Goal: Task Accomplishment & Management: Manage account settings

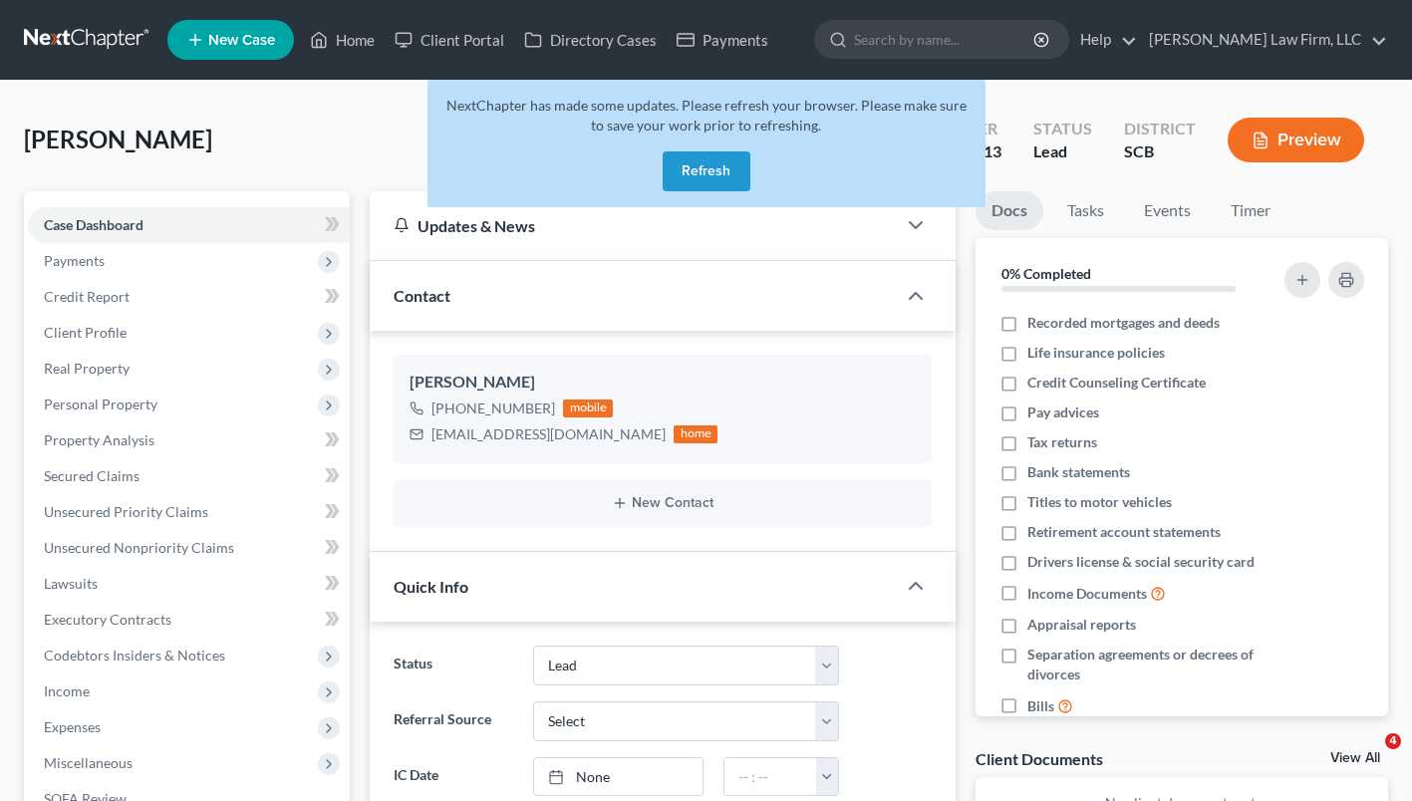
select select "4"
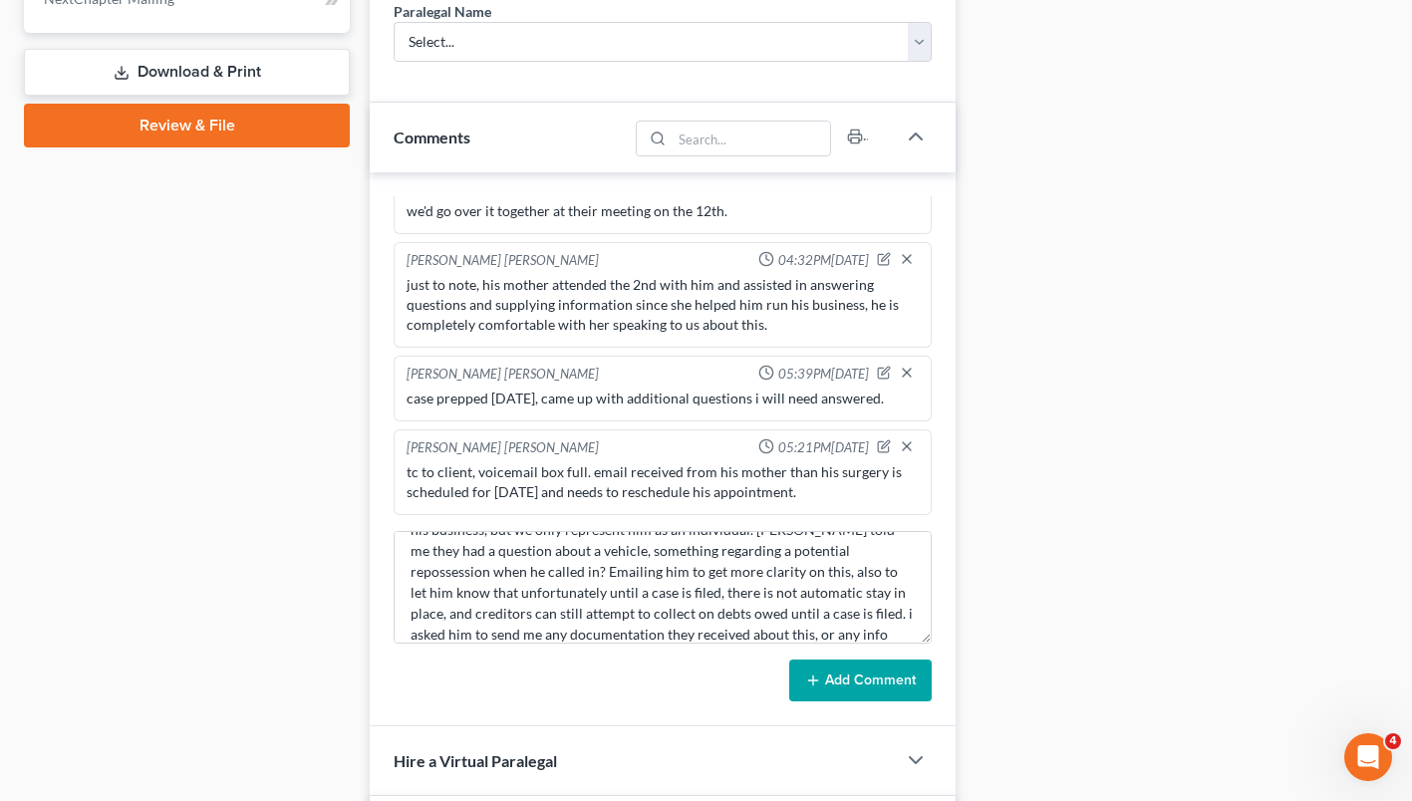
scroll to position [945, 0]
click at [848, 660] on button "Add Comment" at bounding box center [860, 680] width 142 height 42
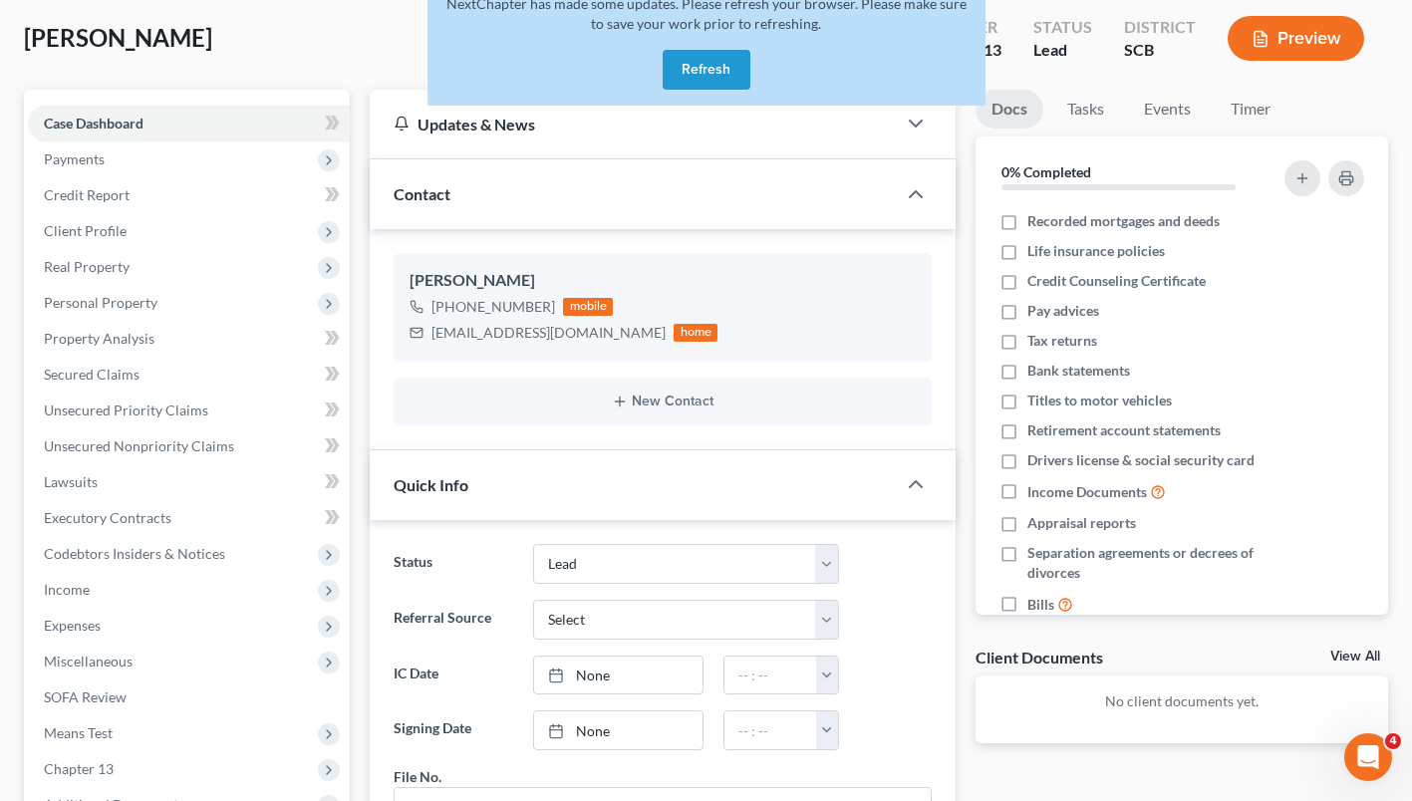
scroll to position [76, 0]
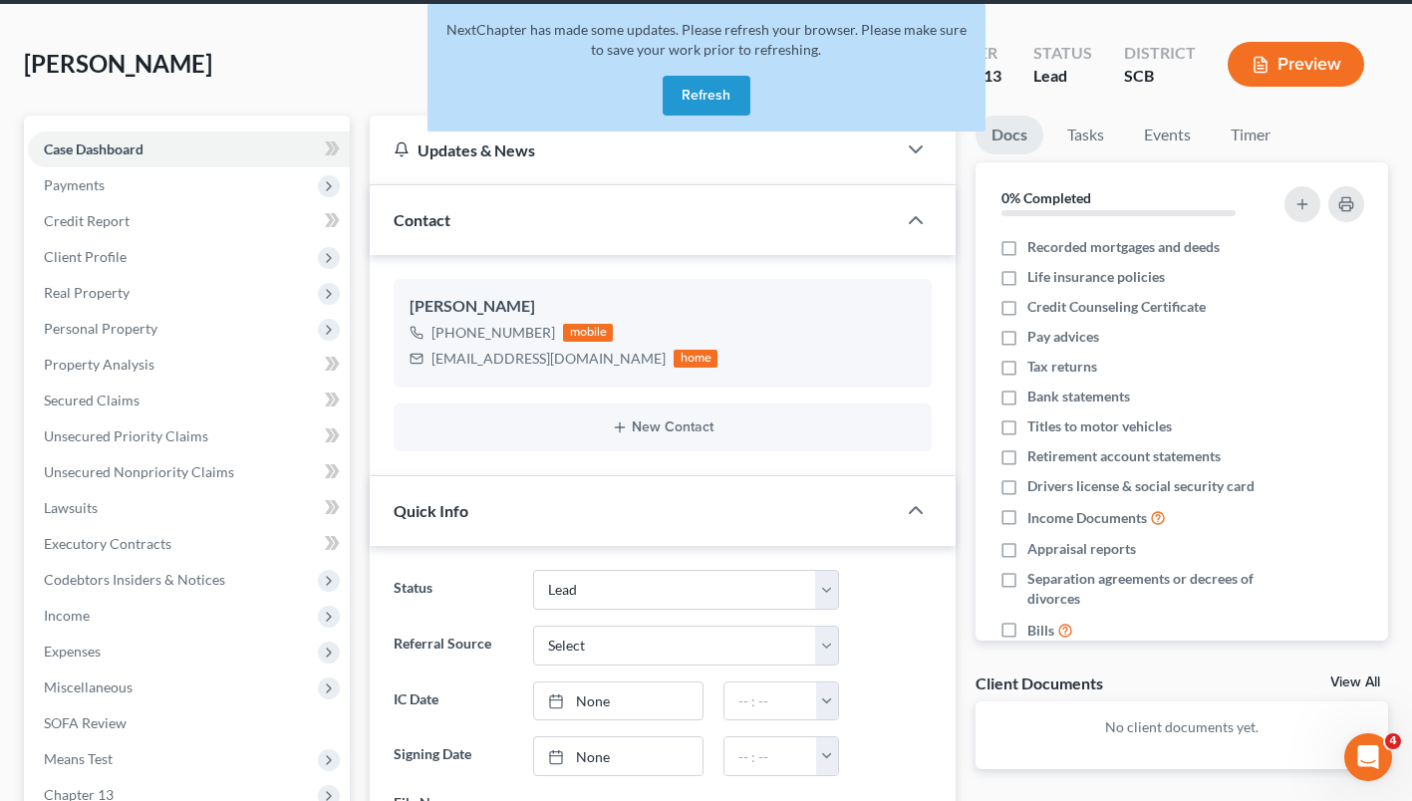
click at [679, 98] on button "Refresh" at bounding box center [707, 96] width 88 height 40
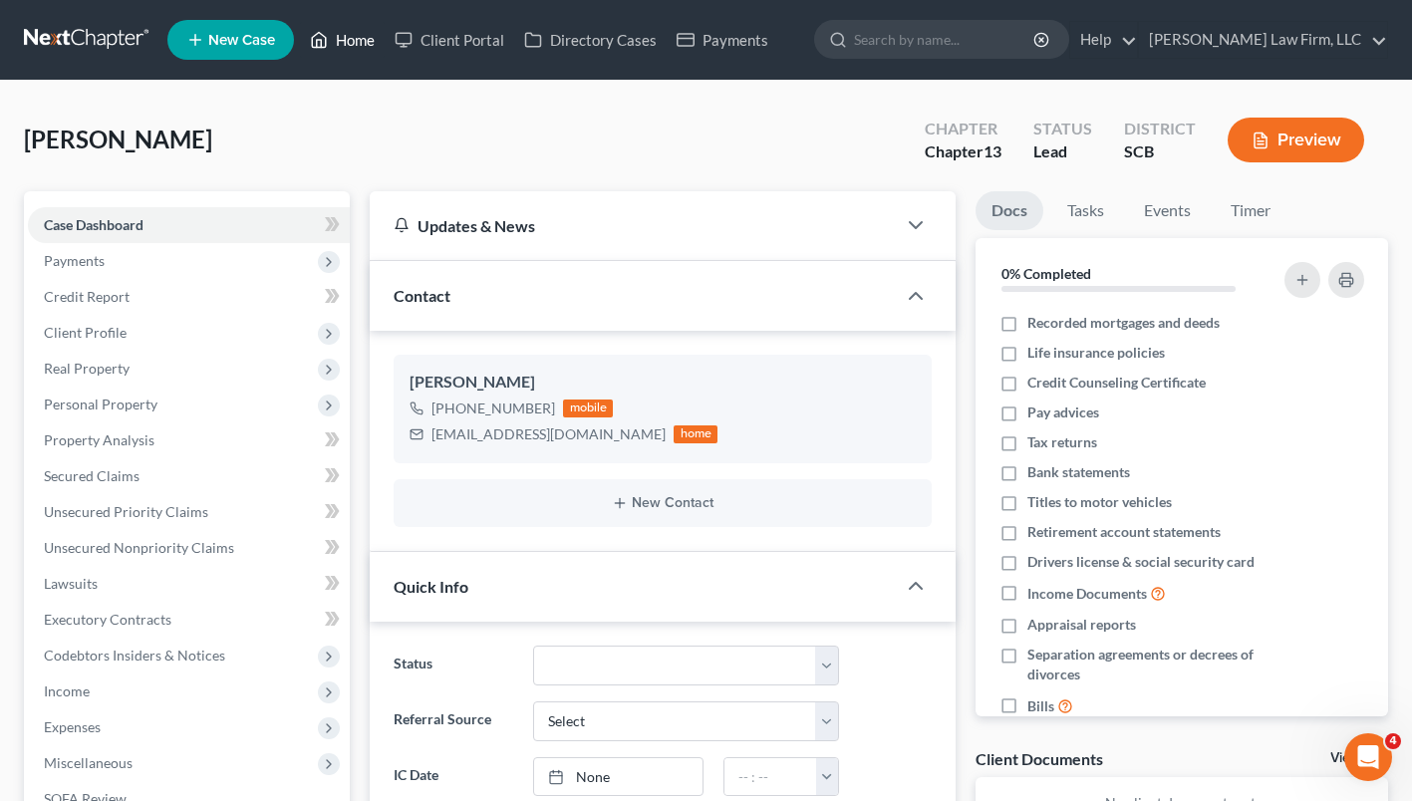
click at [364, 43] on link "Home" at bounding box center [342, 40] width 85 height 36
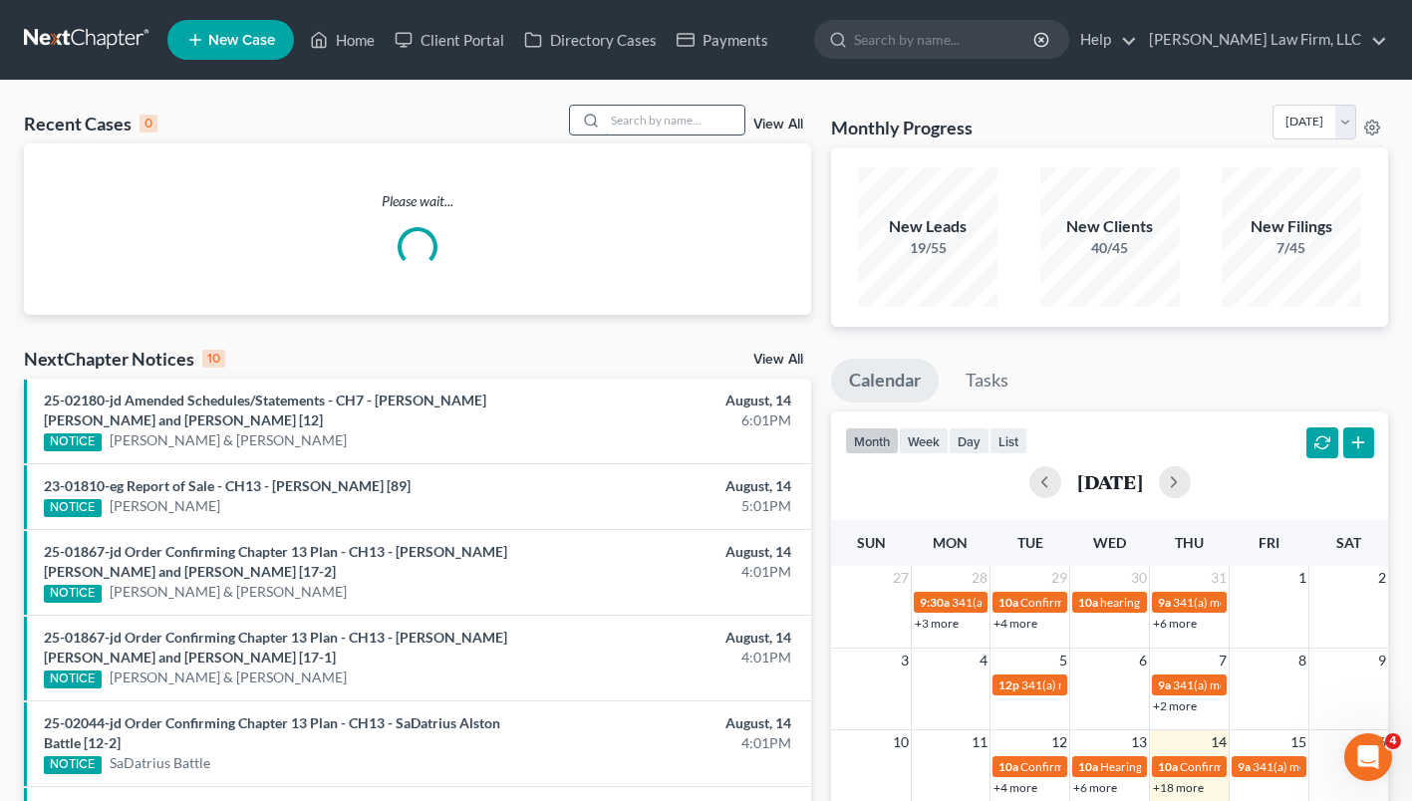
click at [631, 127] on input "search" at bounding box center [674, 120] width 139 height 29
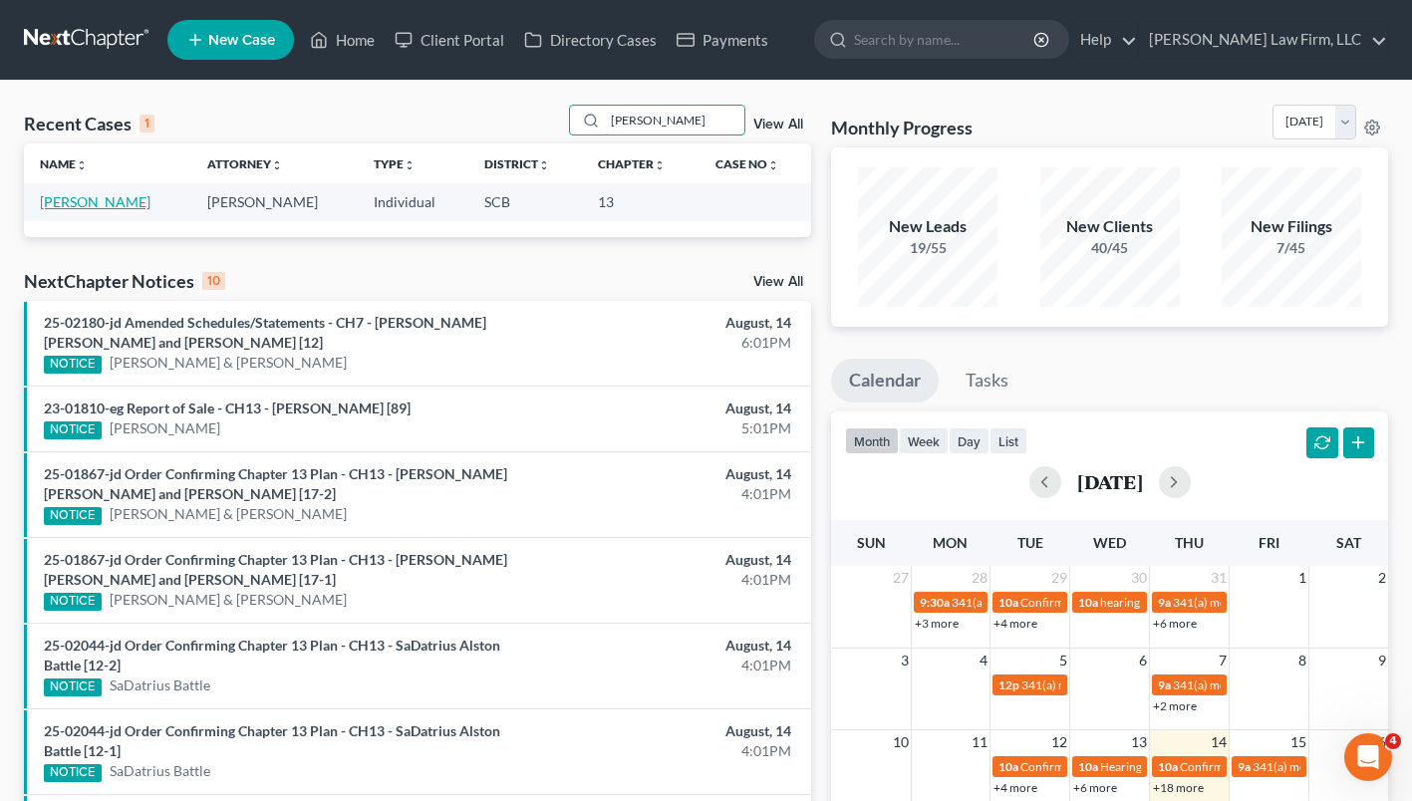
type input "christina santiago"
click at [81, 203] on link "Santiago, Christina" at bounding box center [95, 201] width 111 height 17
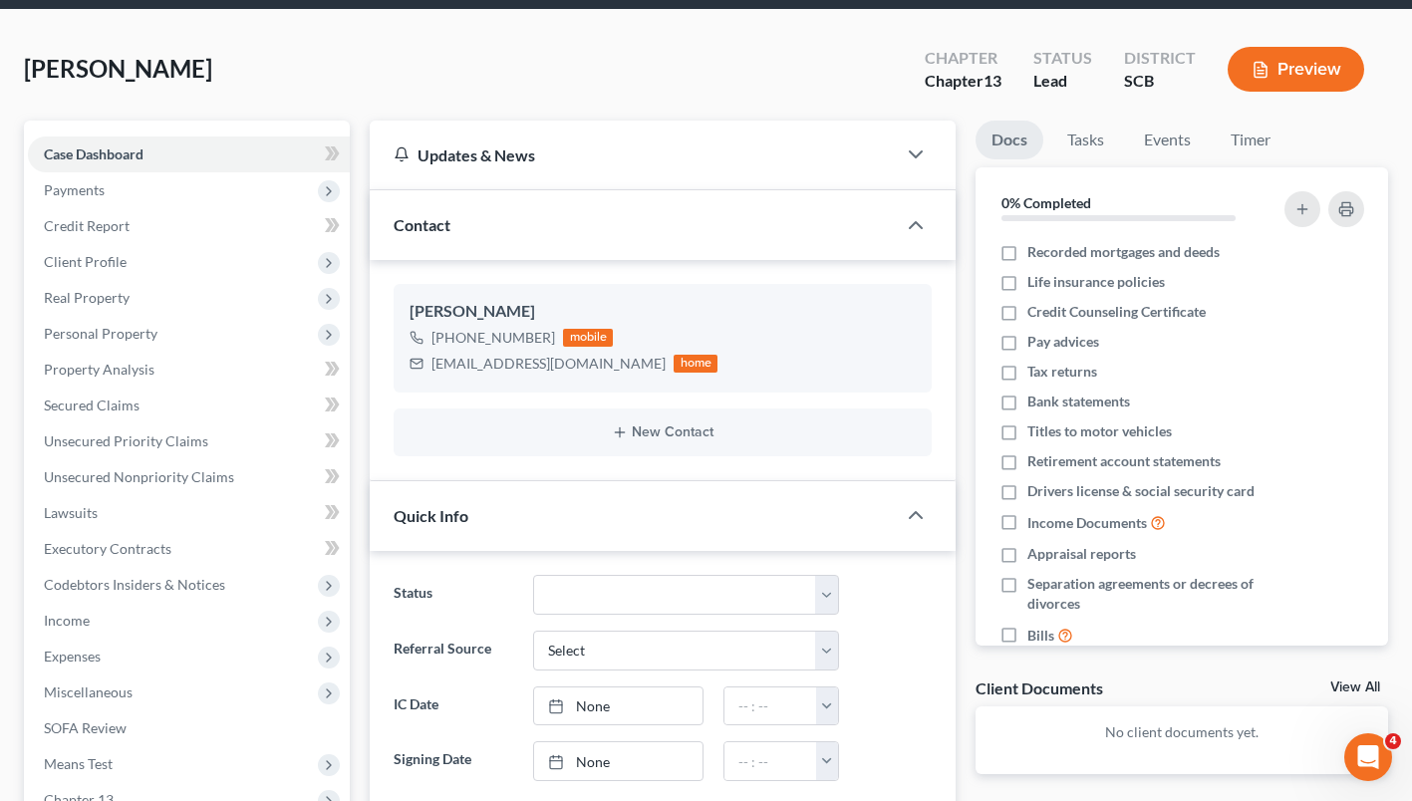
scroll to position [55, 0]
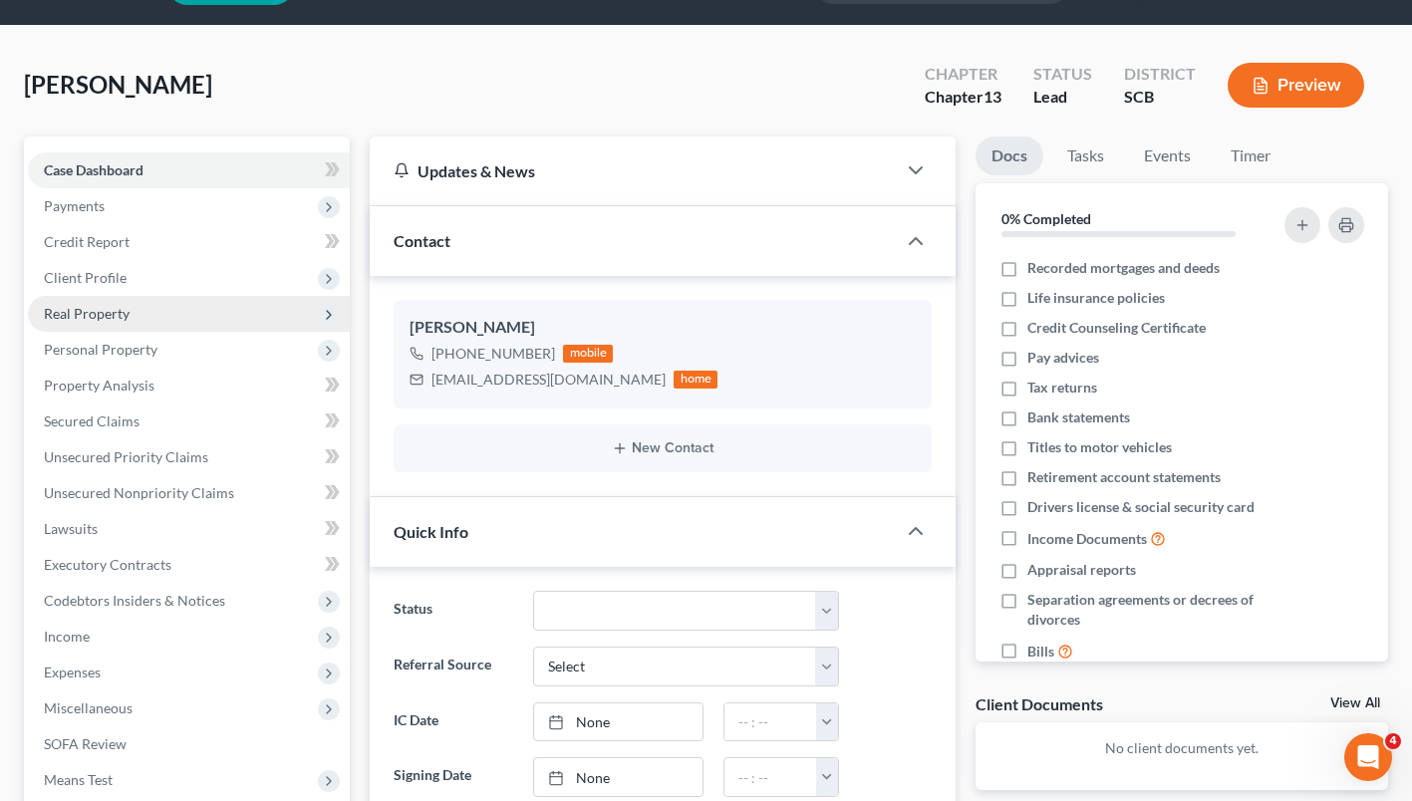
click at [110, 312] on span "Real Property" at bounding box center [87, 313] width 86 height 17
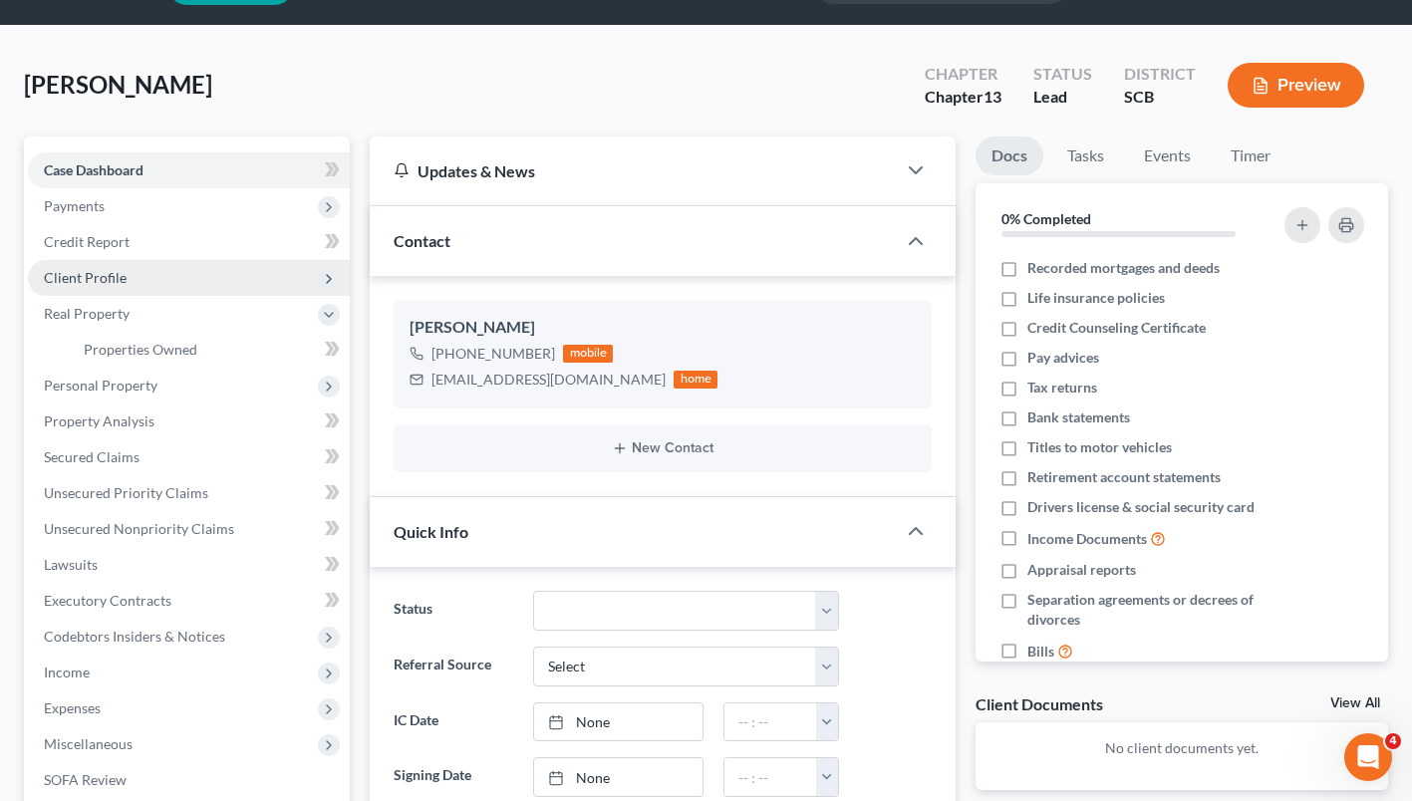
click at [122, 282] on span "Client Profile" at bounding box center [85, 277] width 83 height 17
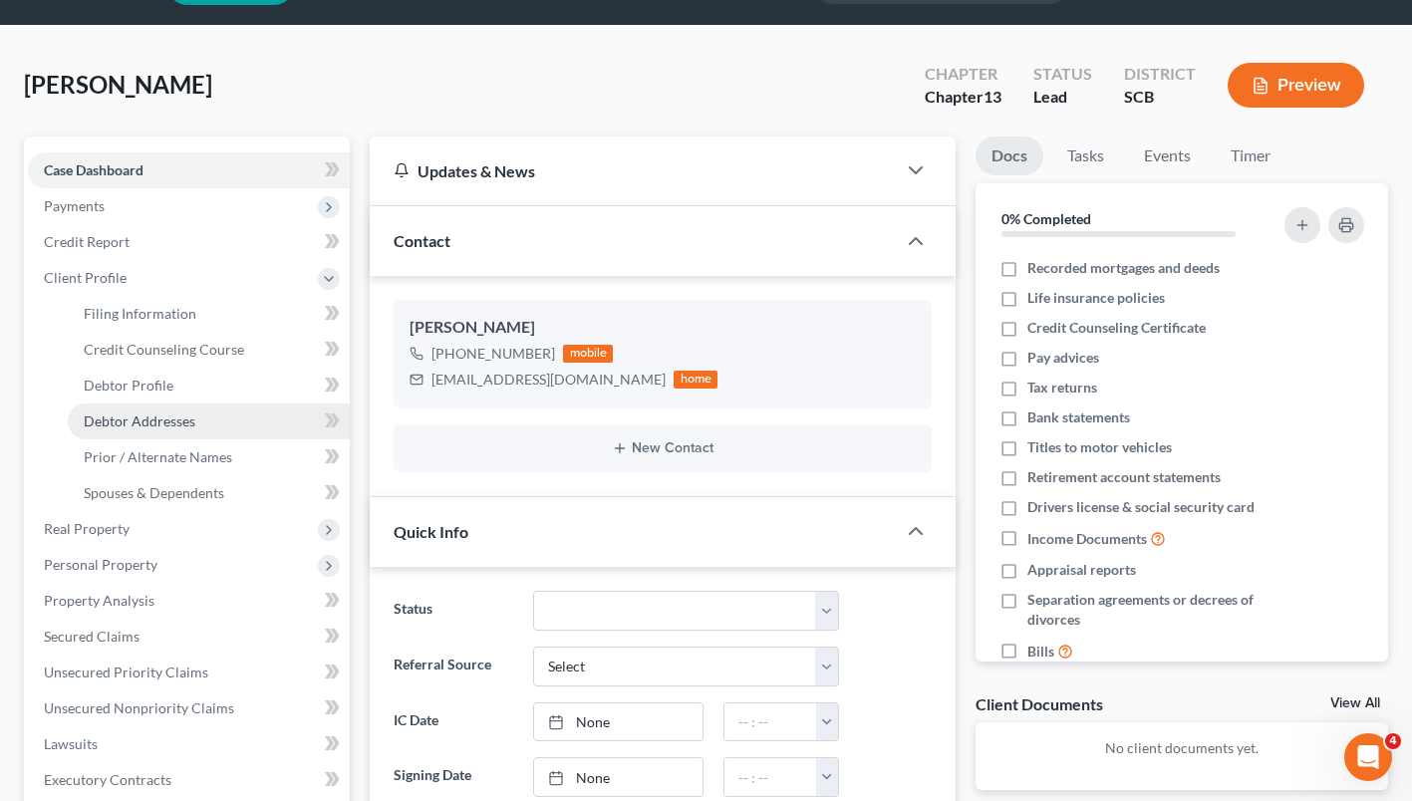
click at [154, 419] on span "Debtor Addresses" at bounding box center [140, 421] width 112 height 17
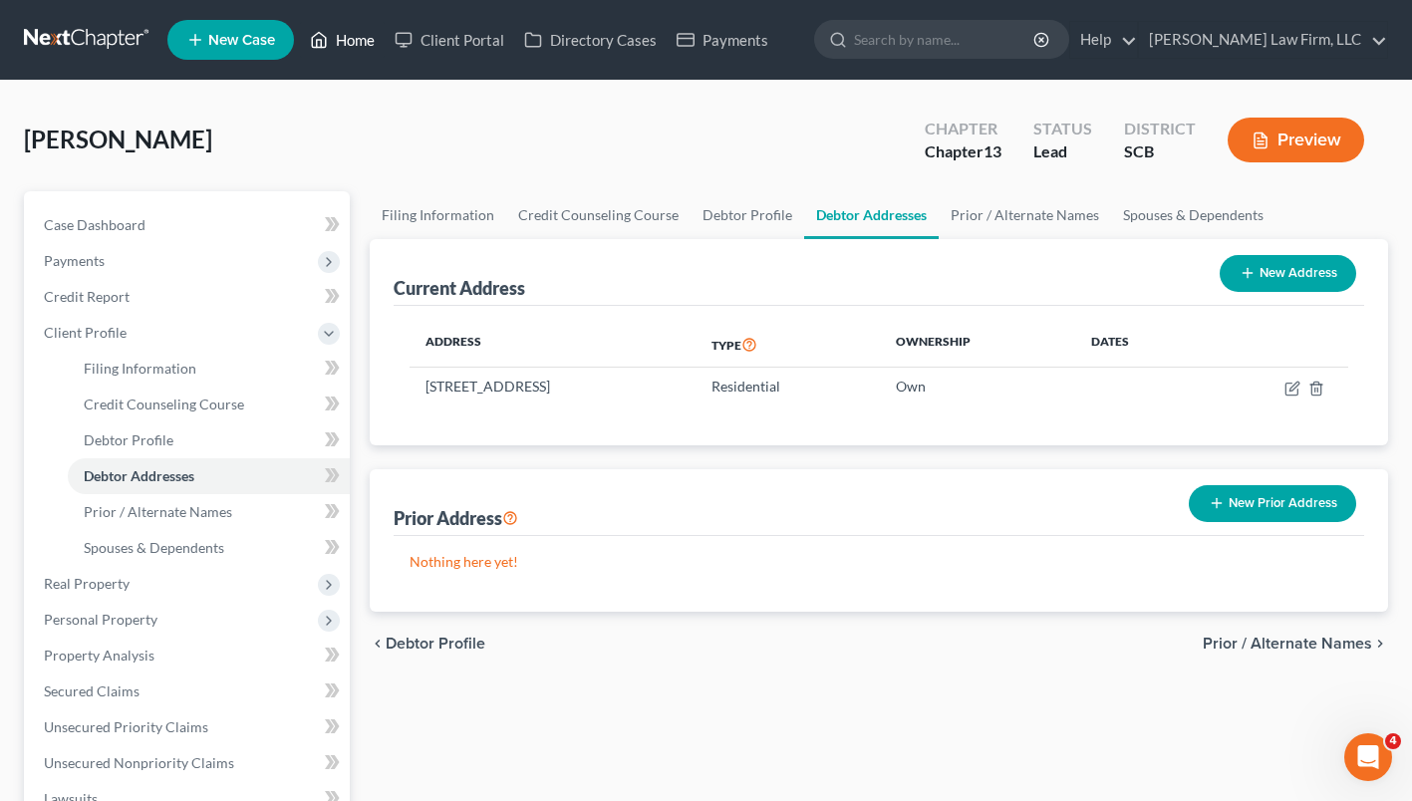
click at [347, 49] on link "Home" at bounding box center [342, 40] width 85 height 36
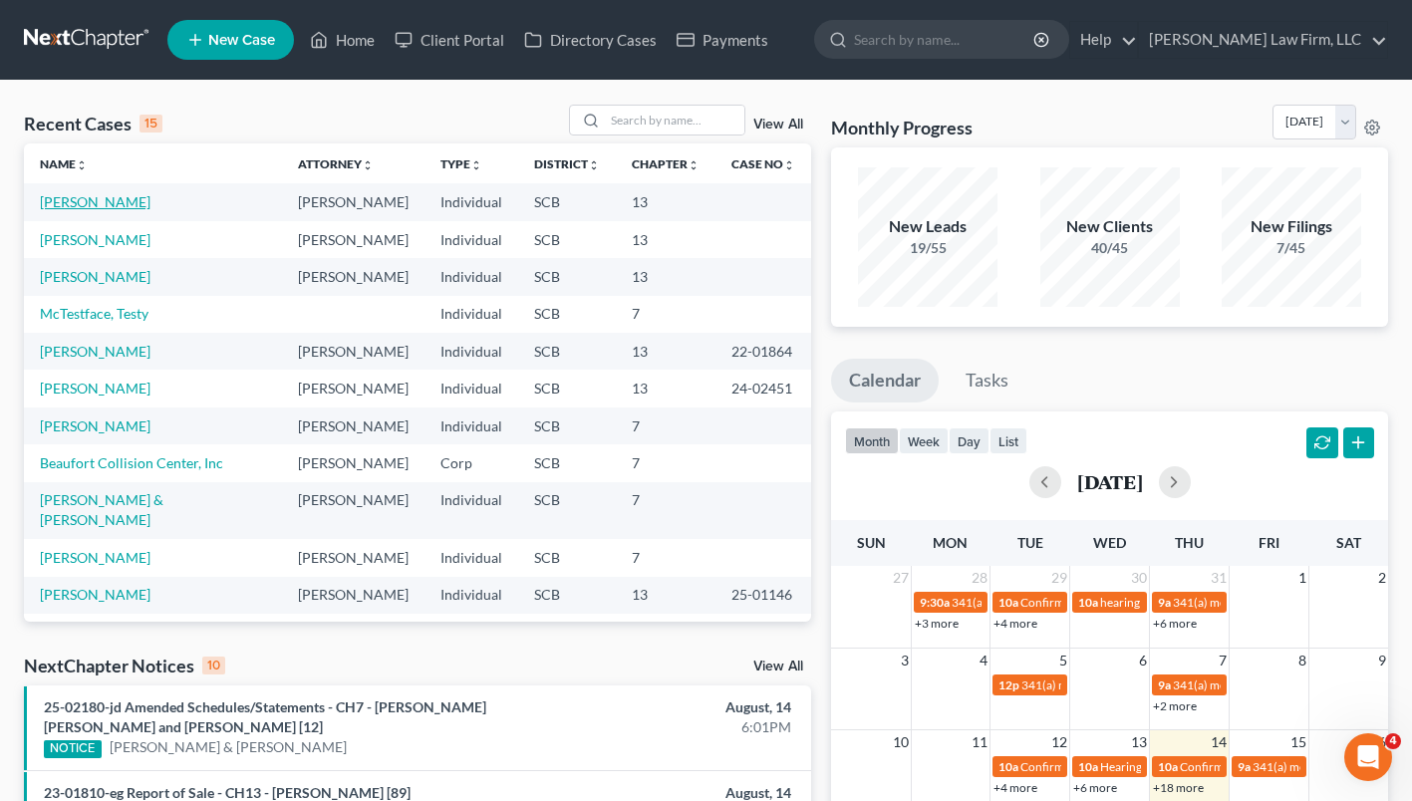
click at [121, 205] on link "Santiago, Christina" at bounding box center [95, 201] width 111 height 17
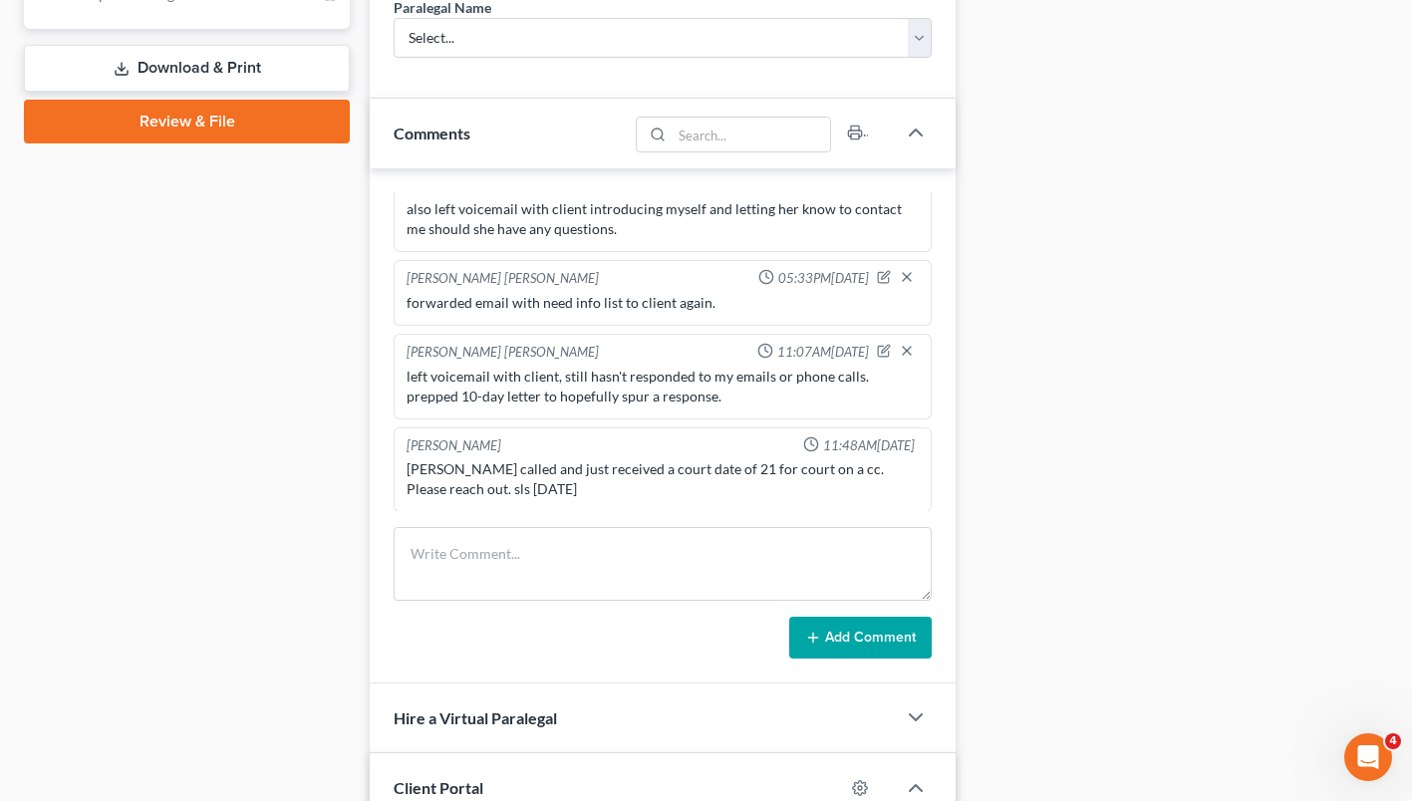
scroll to position [953, 0]
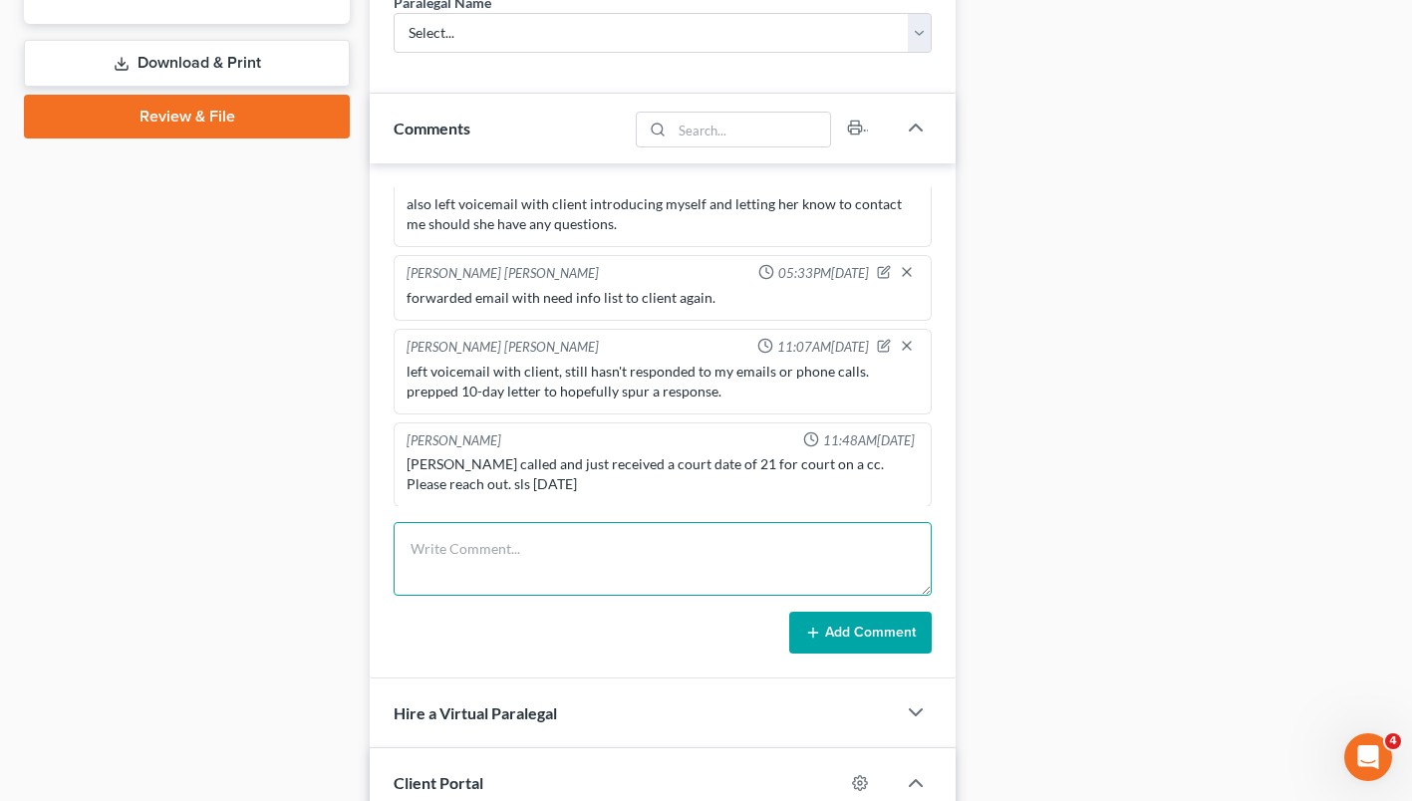
click at [689, 583] on textarea at bounding box center [663, 559] width 538 height 74
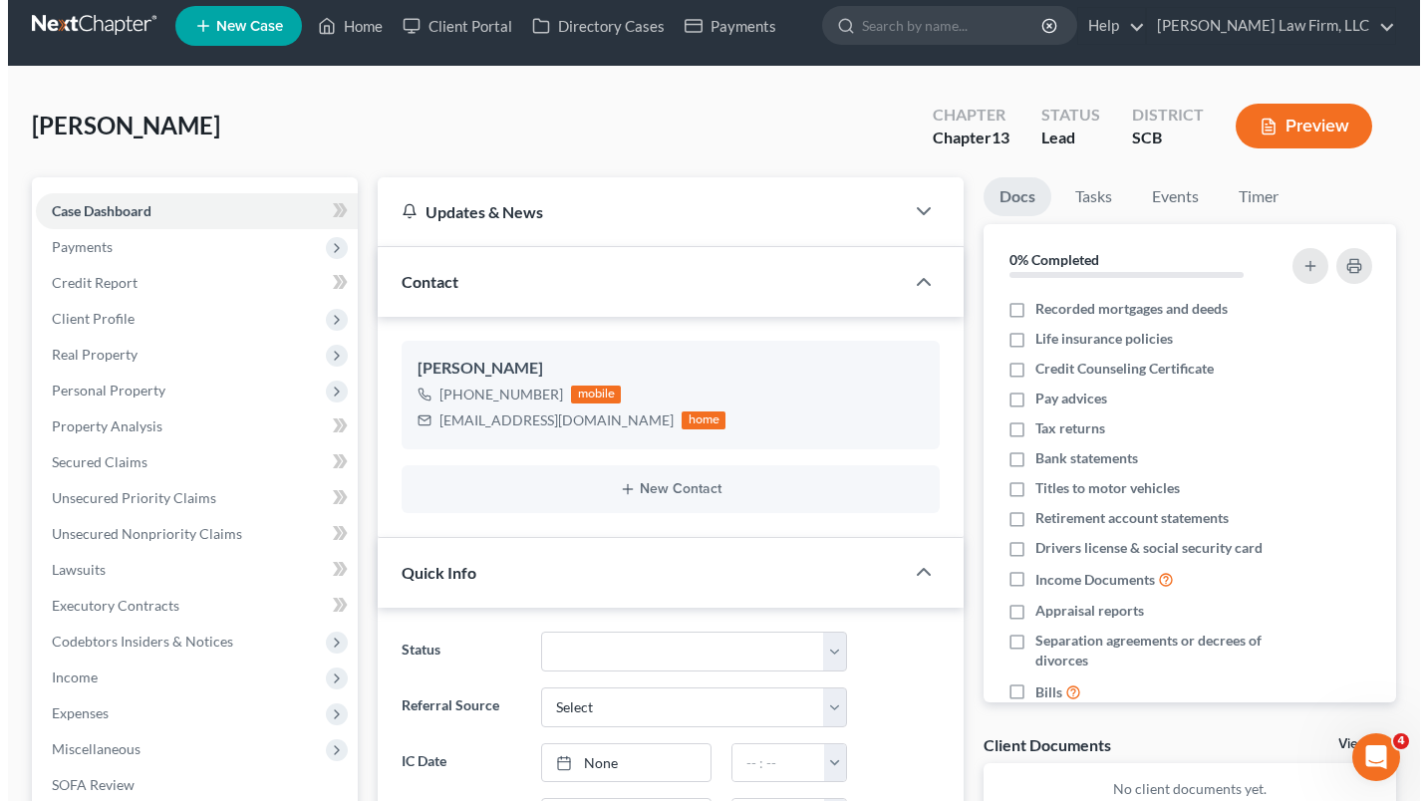
scroll to position [0, 0]
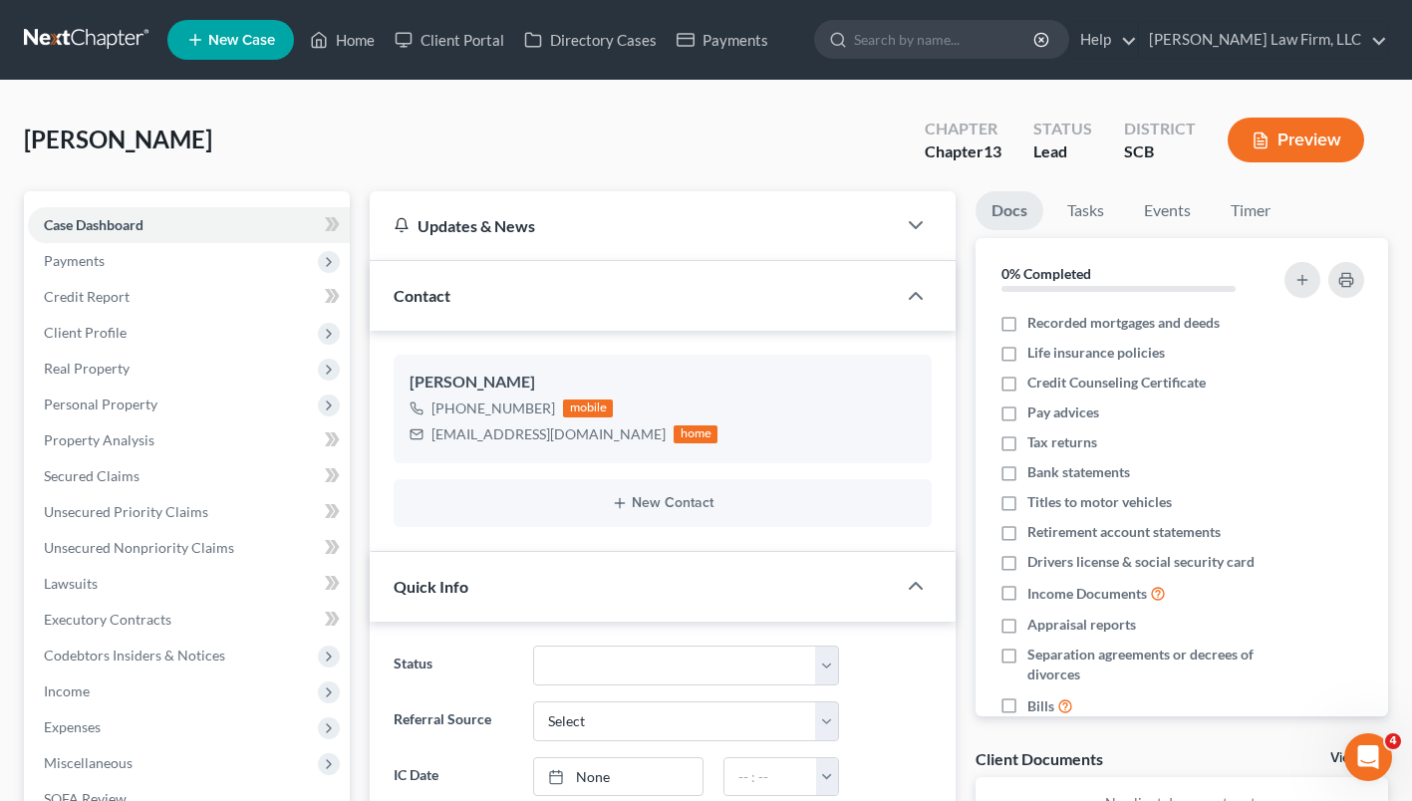
type textarea "email to client about hearing on motion for summary judgment on the 21st, asked…"
click at [223, 557] on link "Unsecured Nonpriority Claims" at bounding box center [189, 548] width 322 height 36
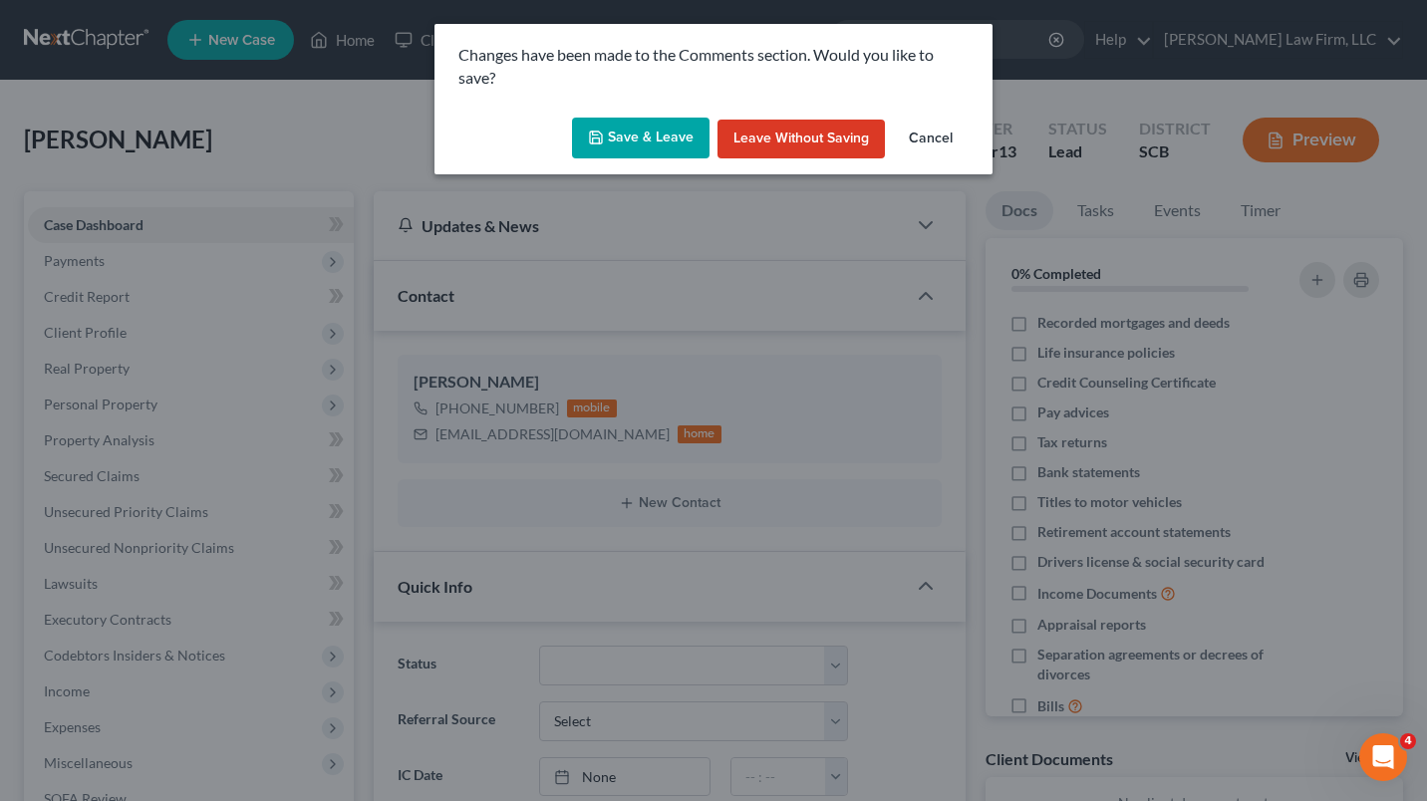
click at [645, 150] on button "Save & Leave" at bounding box center [641, 139] width 138 height 42
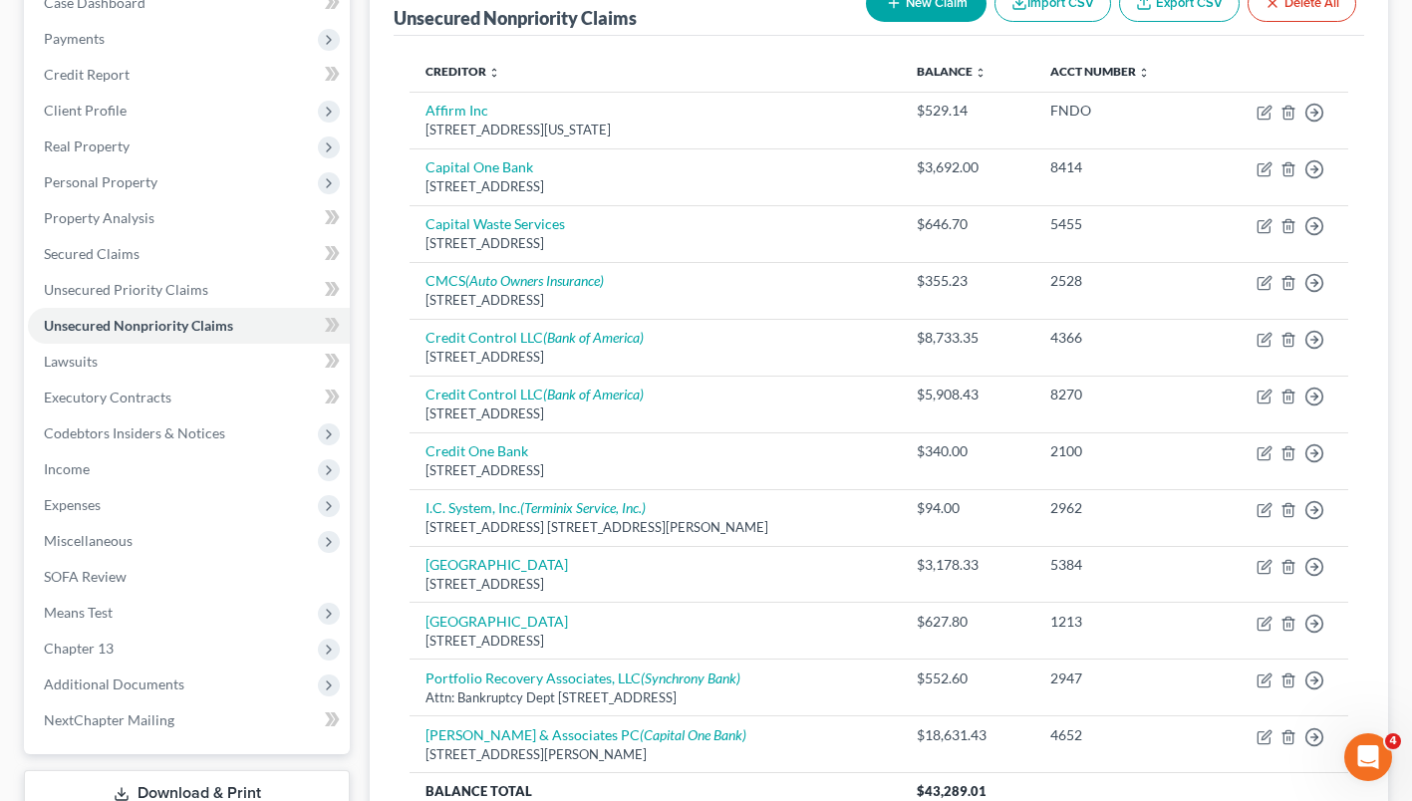
scroll to position [221, 0]
click at [238, 369] on link "Lawsuits" at bounding box center [189, 363] width 322 height 36
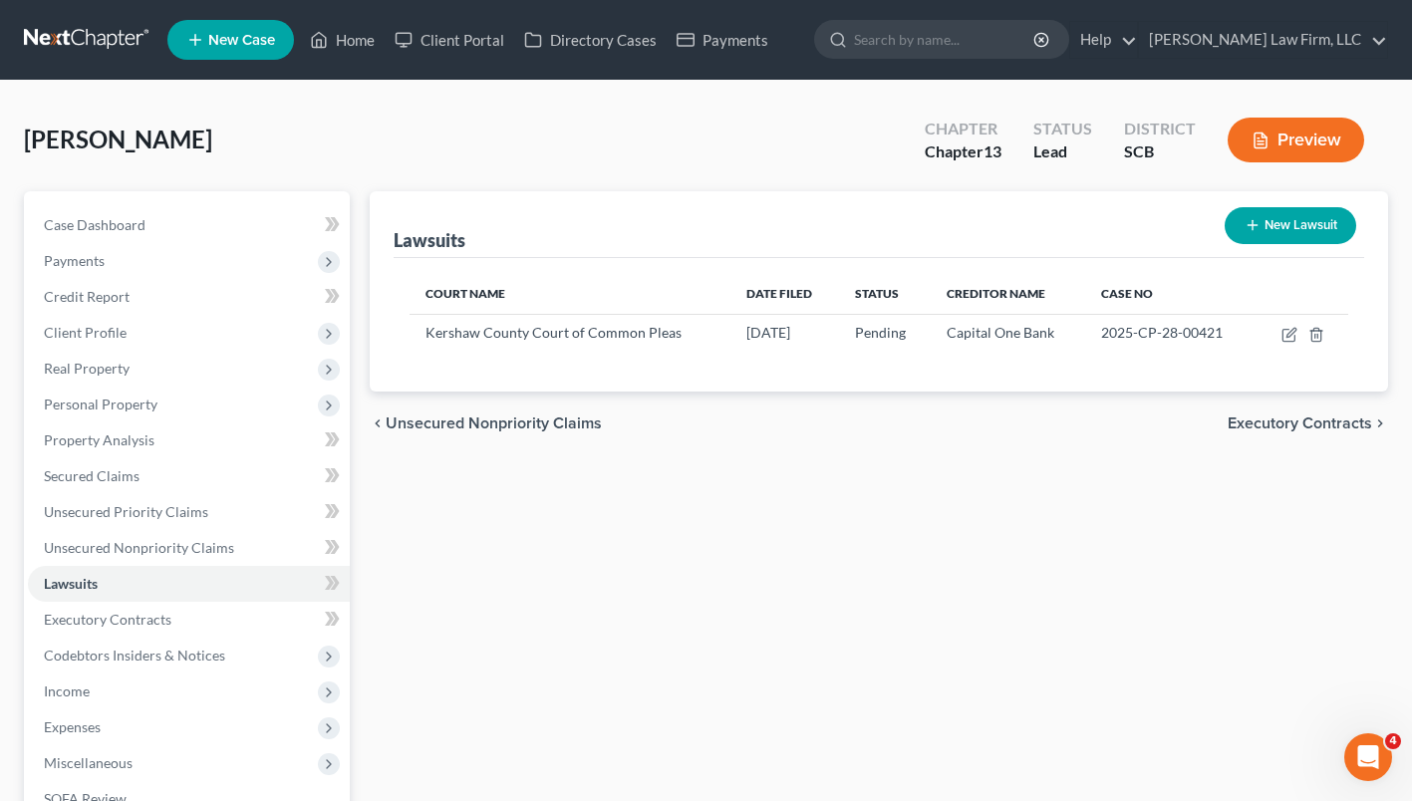
click at [107, 688] on span "Income" at bounding box center [189, 692] width 322 height 36
click at [113, 718] on span "Employment Income" at bounding box center [148, 726] width 128 height 17
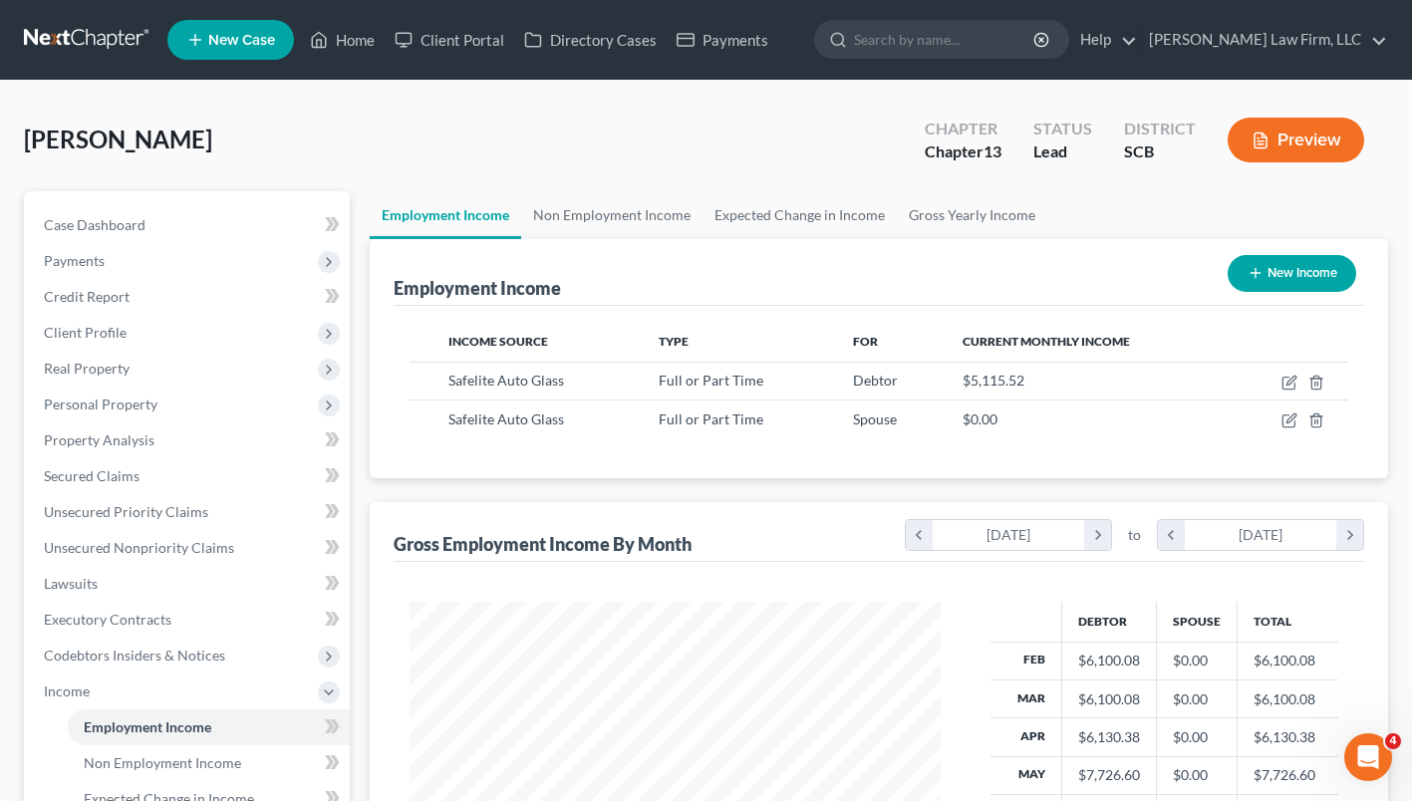
scroll to position [357, 571]
click at [203, 219] on link "Case Dashboard" at bounding box center [189, 225] width 322 height 36
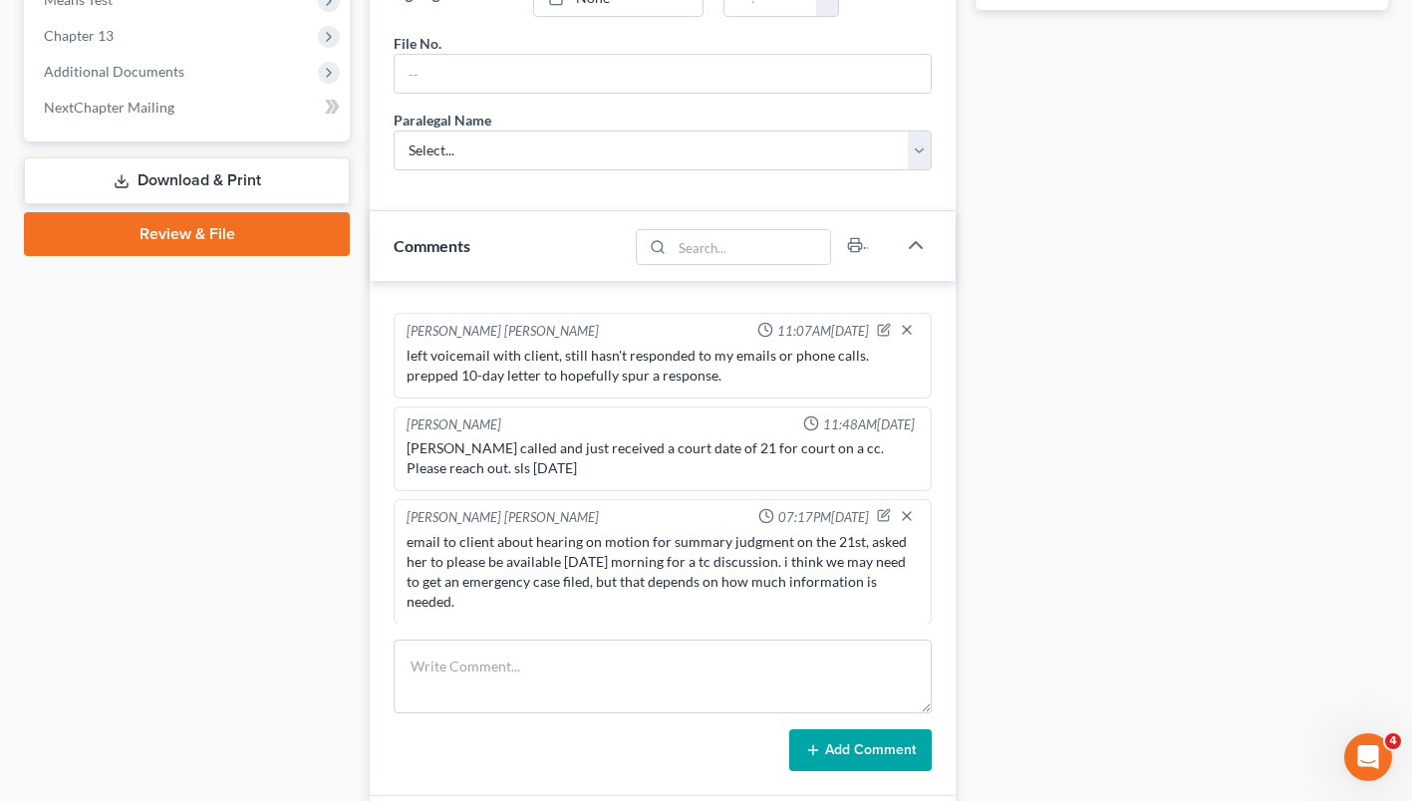
scroll to position [841, 0]
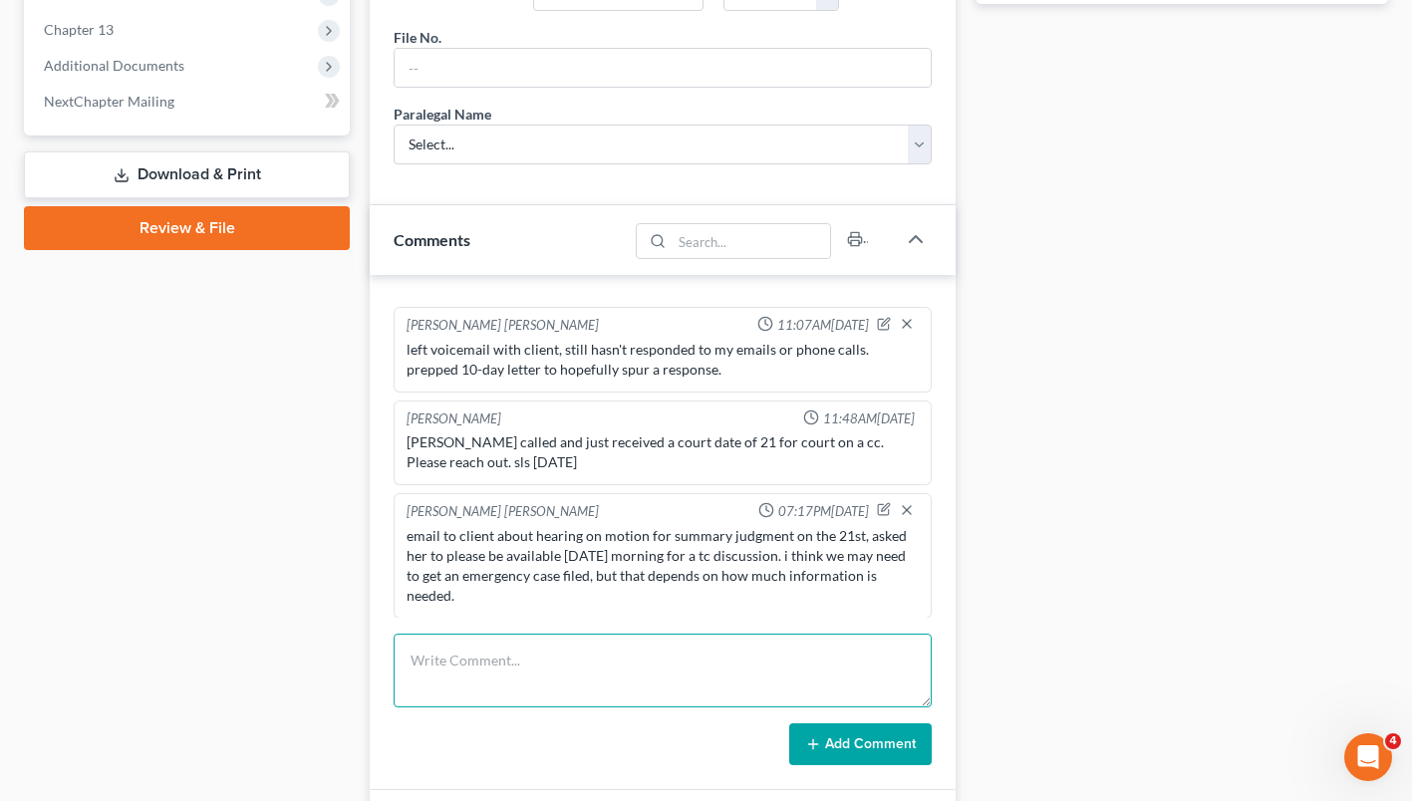
click at [492, 666] on textarea at bounding box center [663, 671] width 538 height 74
type textarea "a"
type textarea "i do think we have enough to file a minimal, but need a lot of info to complete…"
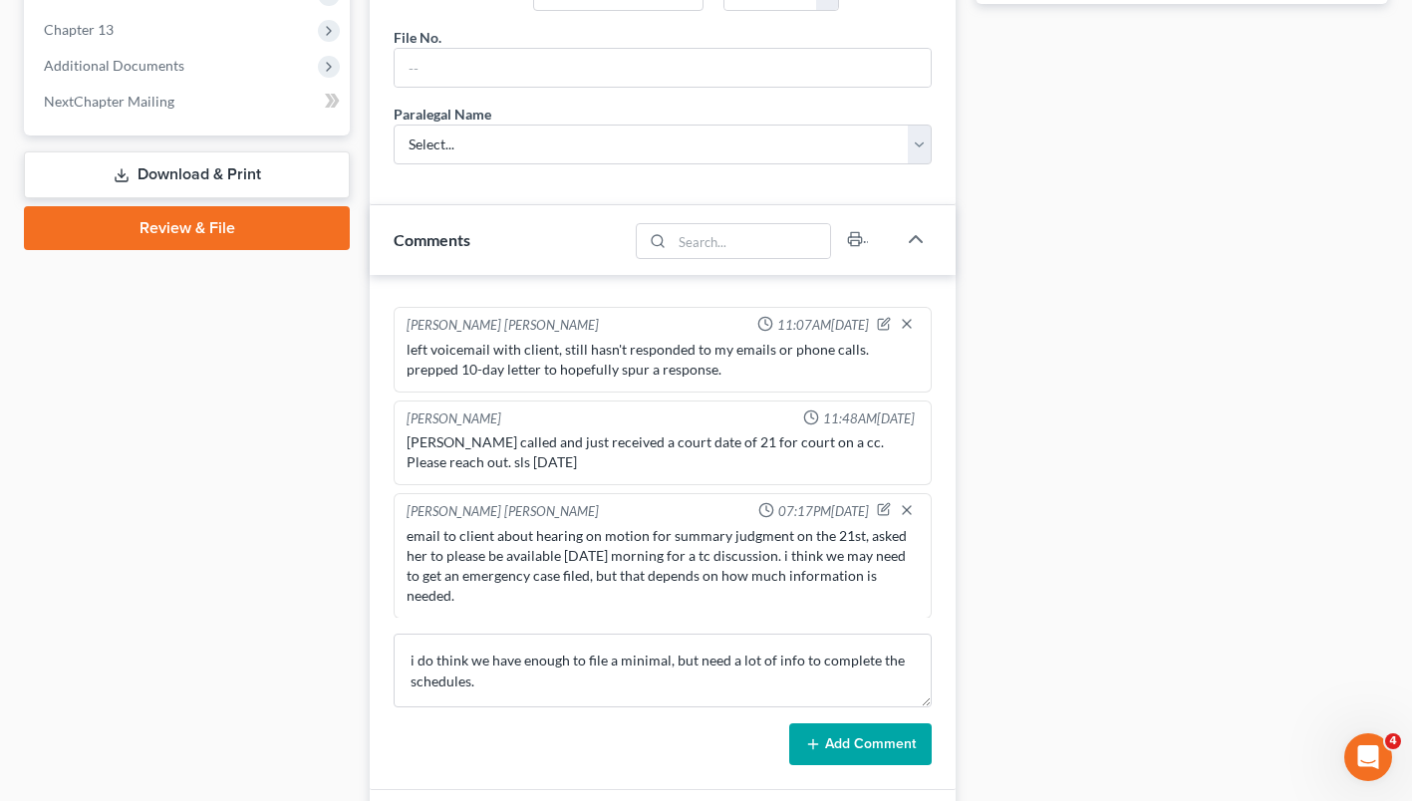
click at [835, 743] on button "Add Comment" at bounding box center [860, 744] width 142 height 42
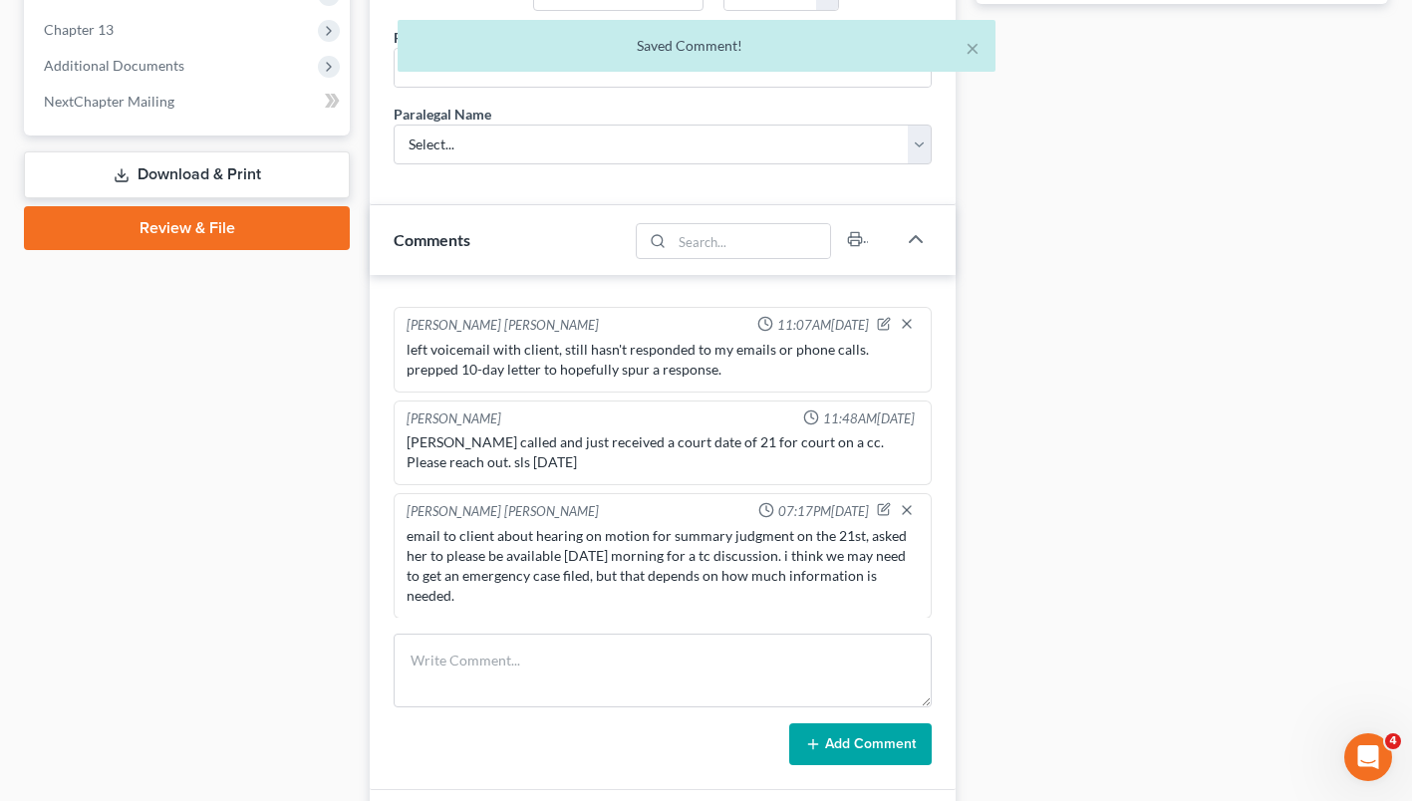
scroll to position [440, 0]
